Goal: Feedback & Contribution: Submit feedback/report problem

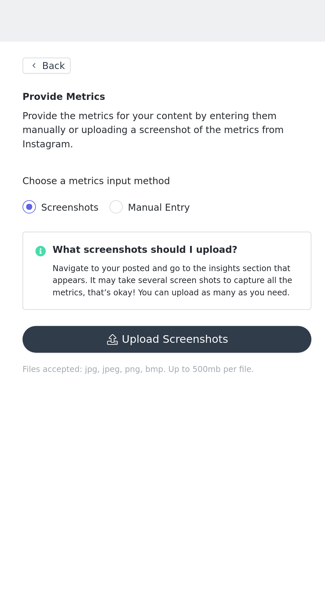
click at [201, 190] on button "Upload Screenshots" at bounding box center [162, 196] width 143 height 13
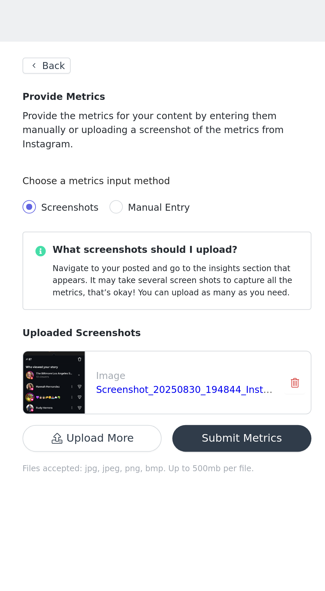
click at [194, 257] on p "Files accepted: jpg, jpeg, png, bmp. Up to 500mb per file." at bounding box center [162, 260] width 143 height 6
click at [198, 239] on button "Submit Metrics" at bounding box center [199, 245] width 69 height 13
click at [196, 240] on button "Submit Metrics" at bounding box center [199, 245] width 69 height 13
click at [101, 58] on button "Back" at bounding box center [103, 60] width 24 height 8
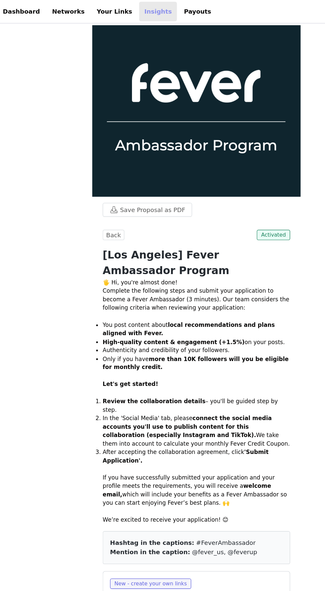
click at [120, 15] on link "Insights" at bounding box center [133, 8] width 29 height 15
